Goal: Task Accomplishment & Management: Complete application form

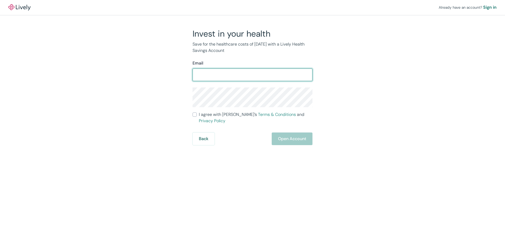
click at [236, 76] on input "Email" at bounding box center [253, 74] width 120 height 11
type input "[EMAIL_ADDRESS][DOMAIN_NAME]"
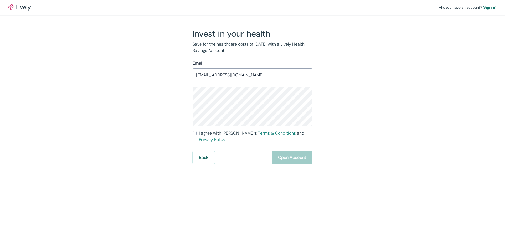
click at [195, 135] on input "I agree with Lively’s Terms & Conditions and Privacy Policy" at bounding box center [195, 133] width 4 height 4
checkbox input "true"
click at [298, 153] on button "Open Account" at bounding box center [292, 157] width 41 height 13
